Goal: Task Accomplishment & Management: Manage account settings

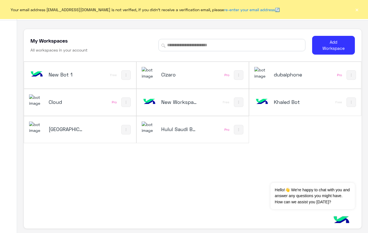
click at [177, 127] on h5 "Hulul Saudi Bot" at bounding box center [179, 129] width 37 height 7
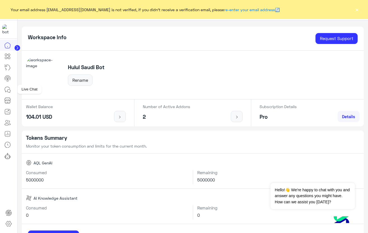
click at [10, 90] on icon at bounding box center [7, 89] width 7 height 7
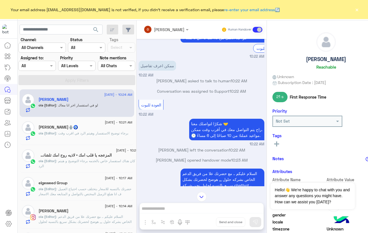
scroll to position [50, 0]
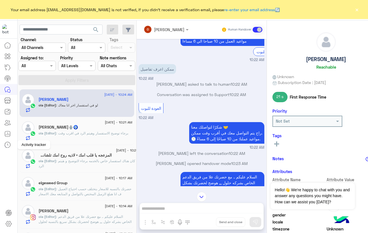
click at [6, 144] on icon at bounding box center [7, 144] width 7 height 7
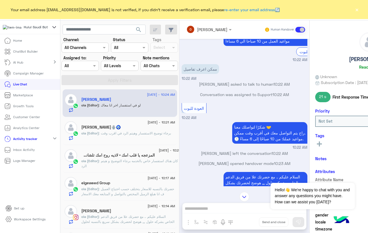
click at [23, 152] on p "Inbox Activity" at bounding box center [24, 149] width 22 height 5
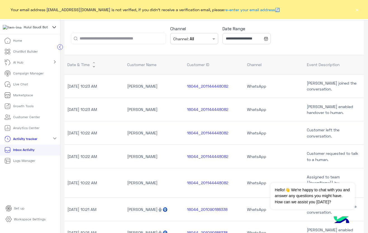
scroll to position [34, 0]
